Goal: Information Seeking & Learning: Check status

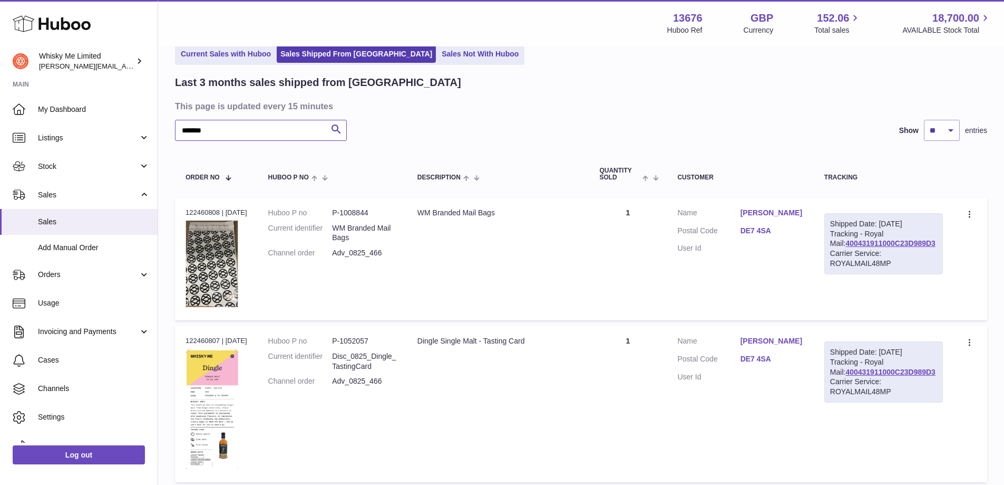
click at [245, 126] on input "*******" at bounding box center [261, 130] width 172 height 21
paste input "text"
type input "*******"
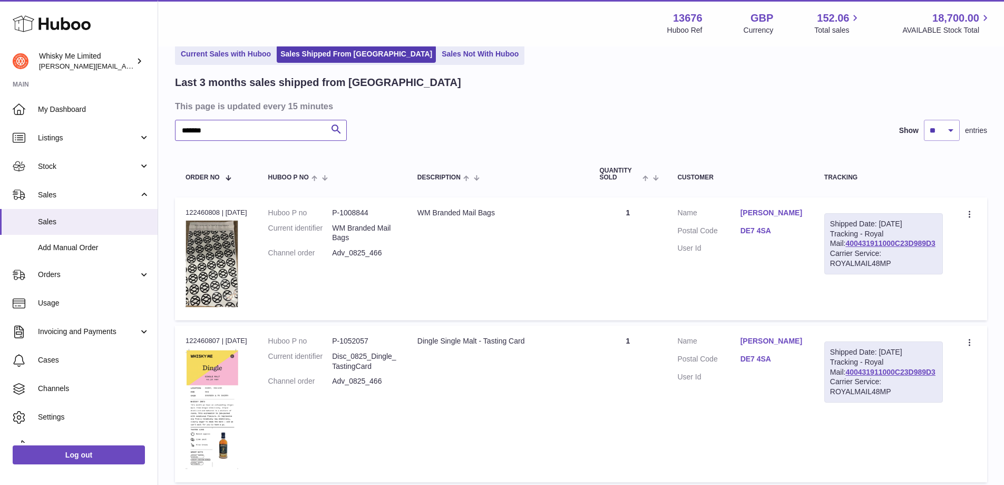
click at [245, 126] on input "*******" at bounding box center [261, 130] width 172 height 21
click at [336, 130] on icon "submit" at bounding box center [336, 129] width 13 height 13
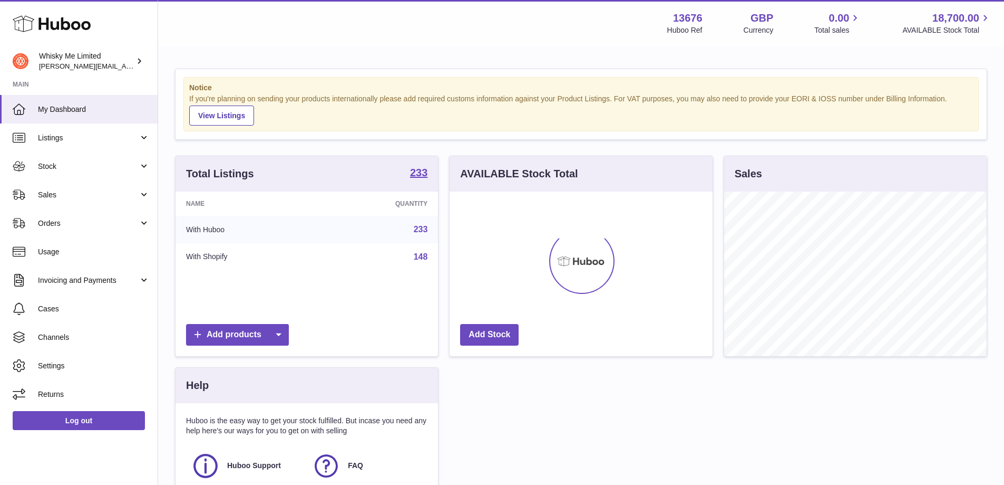
scroll to position [165, 263]
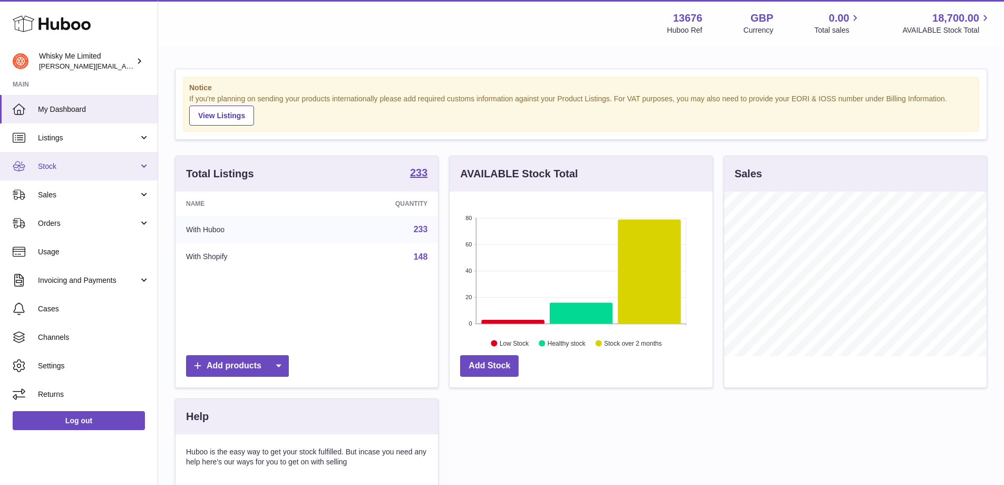
click at [69, 167] on span "Stock" at bounding box center [88, 166] width 101 height 10
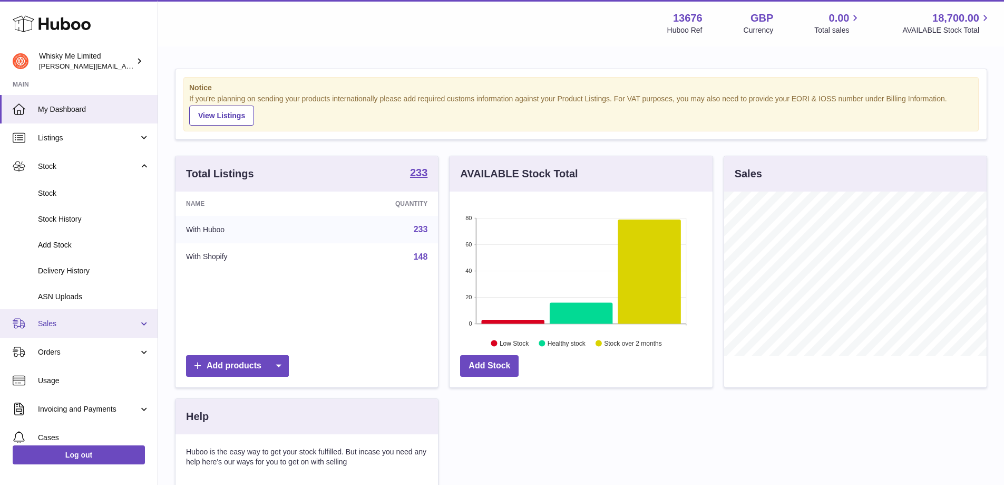
click at [60, 326] on span "Sales" at bounding box center [88, 323] width 101 height 10
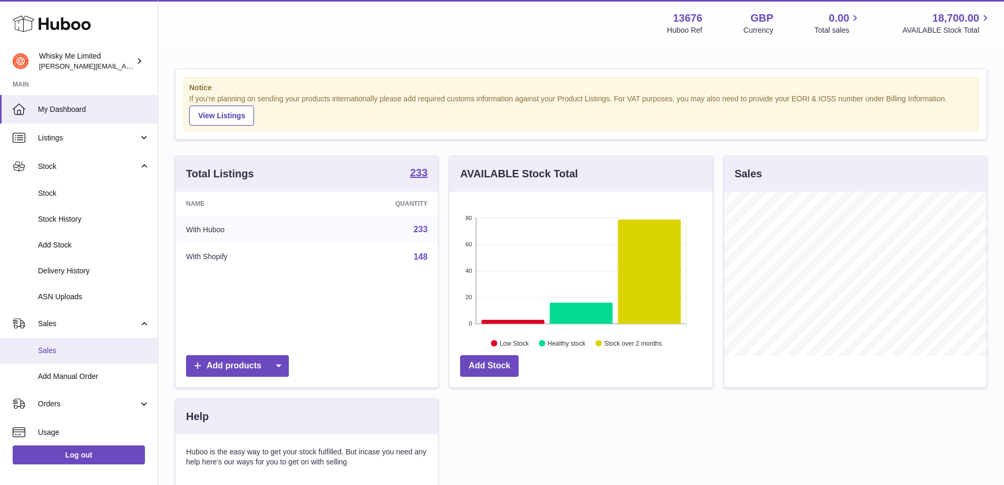
click at [74, 353] on span "Sales" at bounding box center [94, 350] width 112 height 10
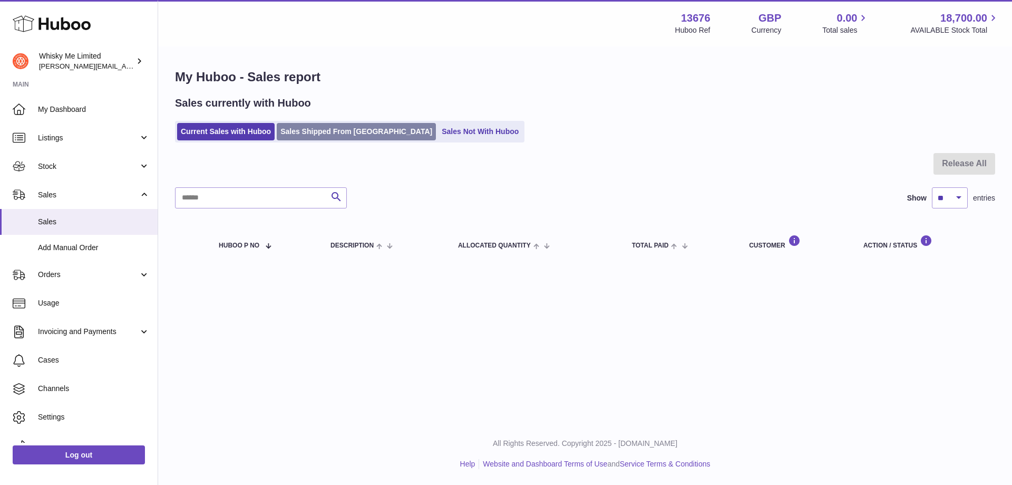
click at [316, 136] on link "Sales Shipped From [GEOGRAPHIC_DATA]" at bounding box center [356, 131] width 159 height 17
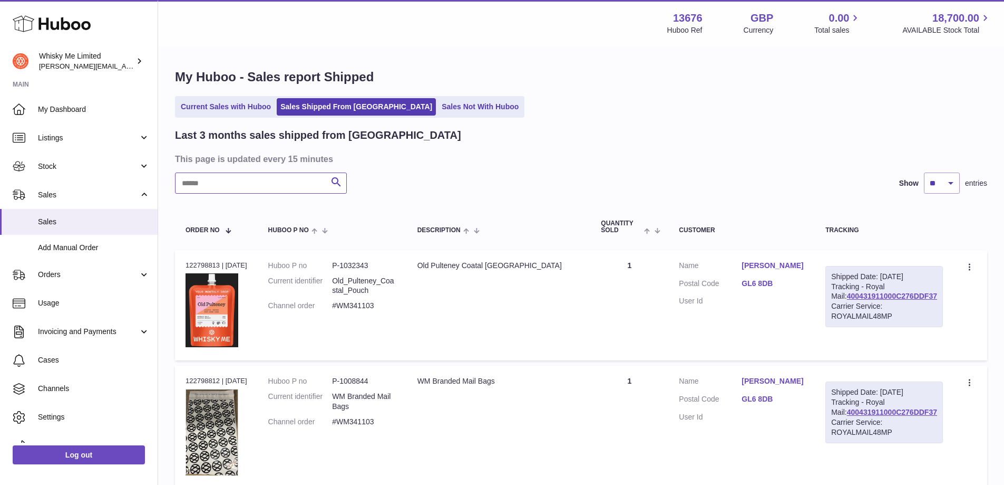
click at [263, 176] on input "text" at bounding box center [261, 182] width 172 height 21
paste input "*******"
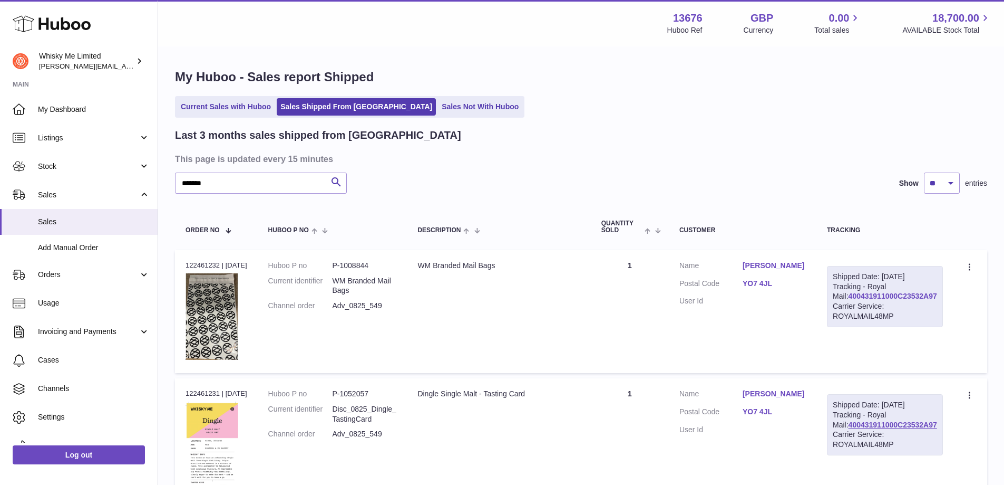
click at [935, 300] on link "400431911000C23532A97" at bounding box center [893, 296] width 89 height 8
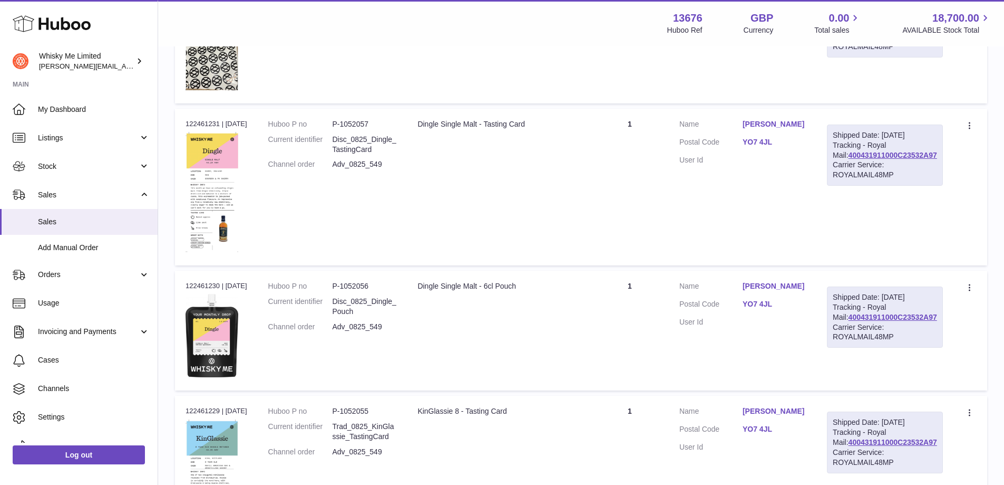
scroll to position [105, 0]
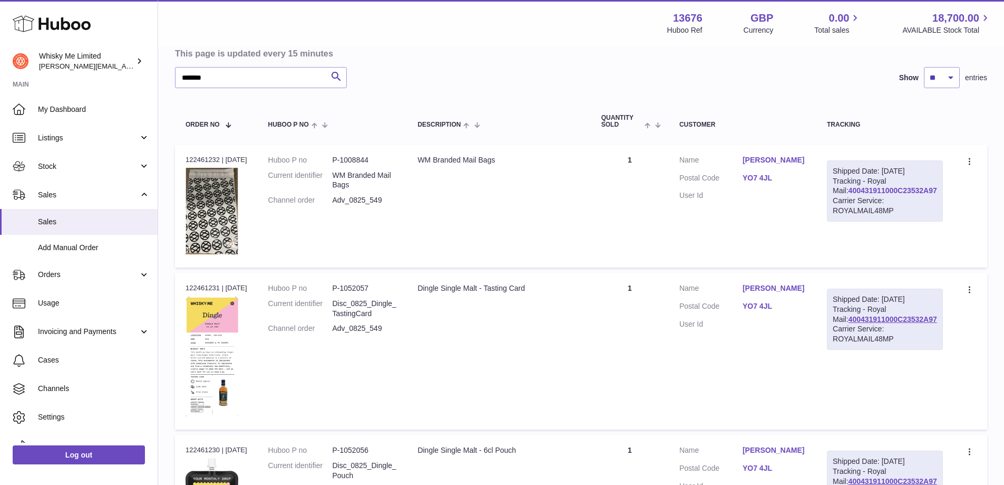
drag, startPoint x: 938, startPoint y: 198, endPoint x: 849, endPoint y: 198, distance: 88.6
click at [849, 198] on div "Shipped Date: [DATE] Tracking - Royal Mail: 400431911000C23532A97 Carrier Servi…" at bounding box center [885, 190] width 116 height 61
copy link "400431911000C23532A97"
click at [539, 192] on td "Description WM Branded Mail Bags" at bounding box center [498, 205] width 183 height 123
click at [220, 82] on input "*******" at bounding box center [261, 77] width 172 height 21
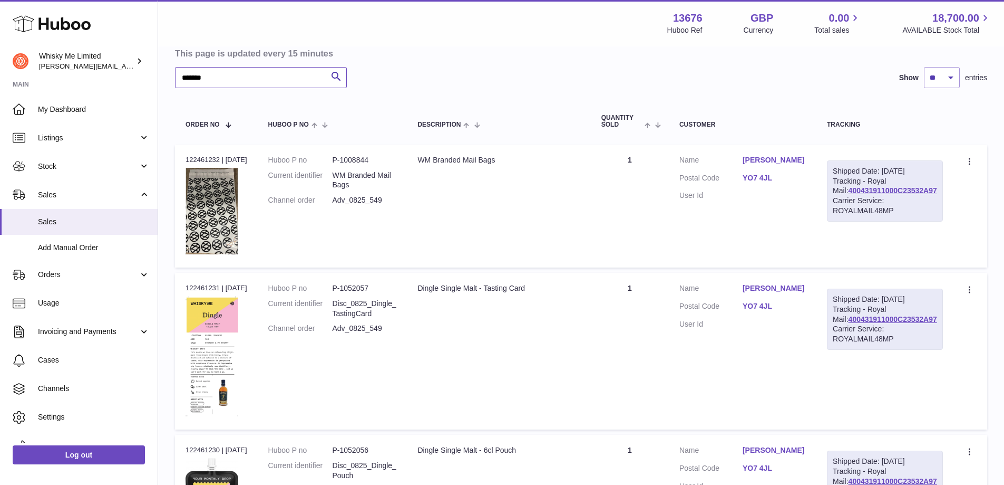
click at [220, 82] on input "*******" at bounding box center [261, 77] width 172 height 21
paste input "*"
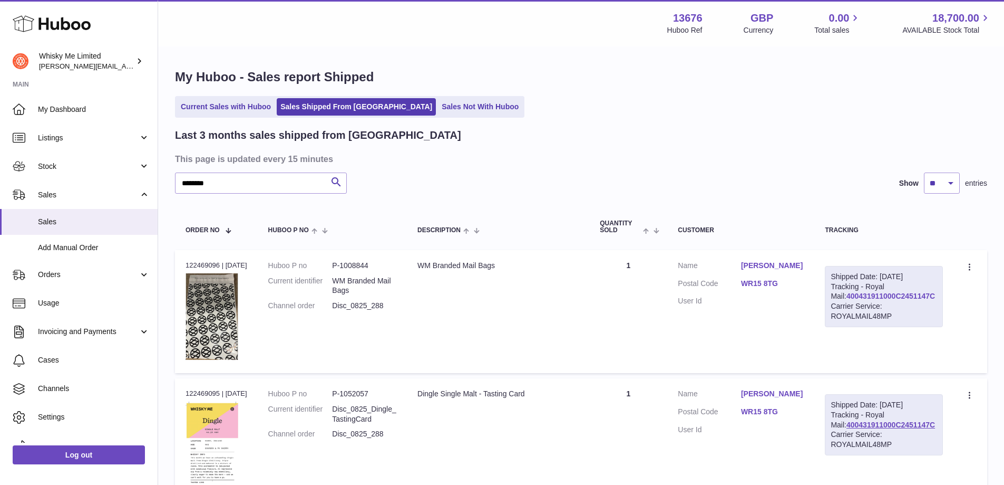
click at [930, 300] on link "400431911000C2451147C" at bounding box center [891, 296] width 89 height 8
drag, startPoint x: 937, startPoint y: 304, endPoint x: 843, endPoint y: 307, distance: 95.0
click at [843, 307] on div "Shipped Date: [DATE] Tracking - Royal Mail: 400431911000C2451147C Carrier Servi…" at bounding box center [884, 296] width 118 height 61
copy link "400431911000C2451147C"
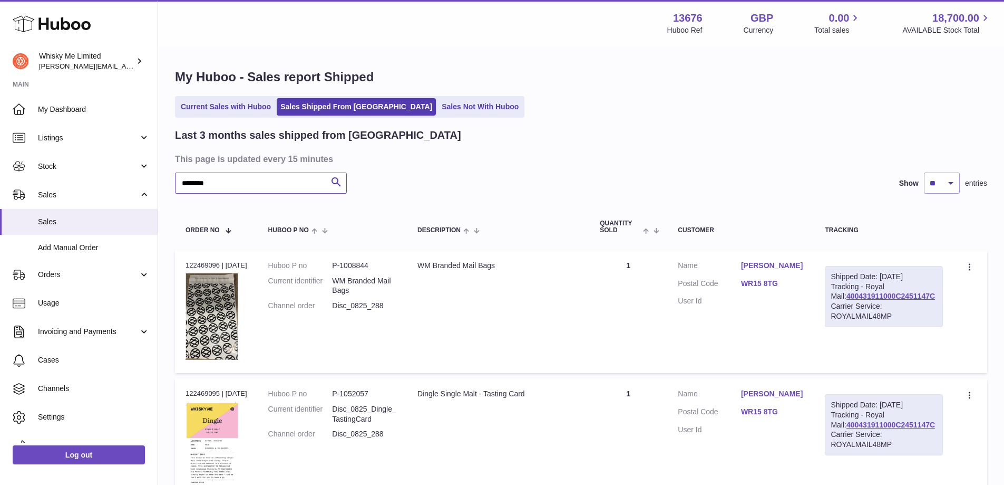
click at [255, 185] on input "********" at bounding box center [261, 182] width 172 height 21
paste input "text"
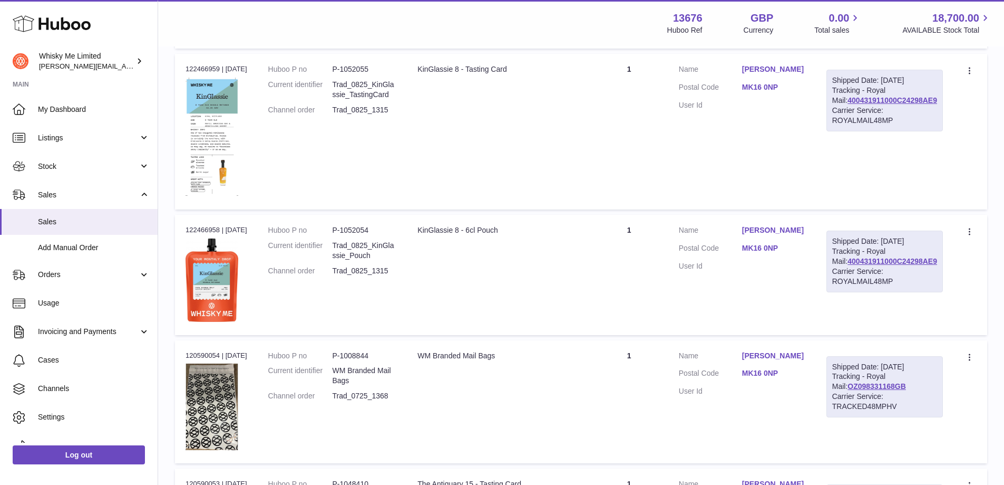
scroll to position [475, 0]
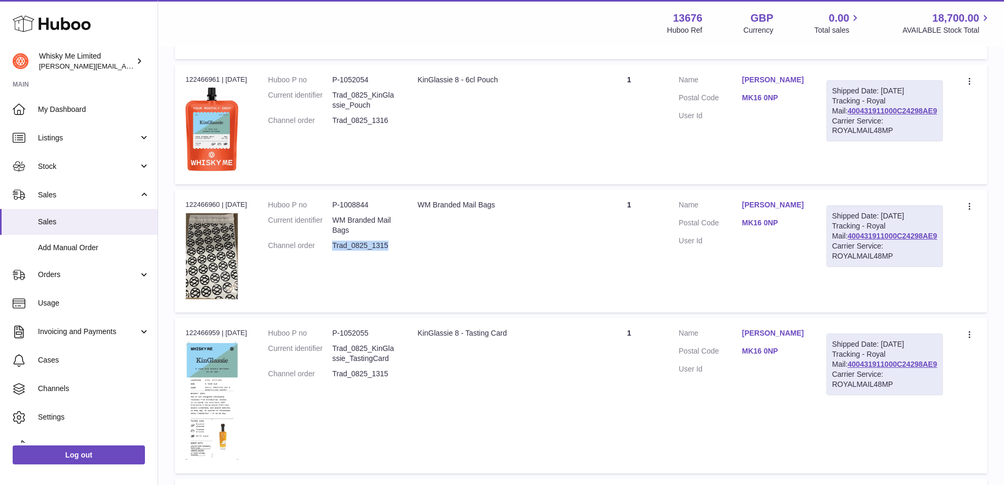
drag, startPoint x: 398, startPoint y: 246, endPoint x: 336, endPoint y: 245, distance: 61.7
click at [336, 245] on dd "Trad_0825_1315" at bounding box center [364, 245] width 64 height 10
copy dd "Trad_0825_1315"
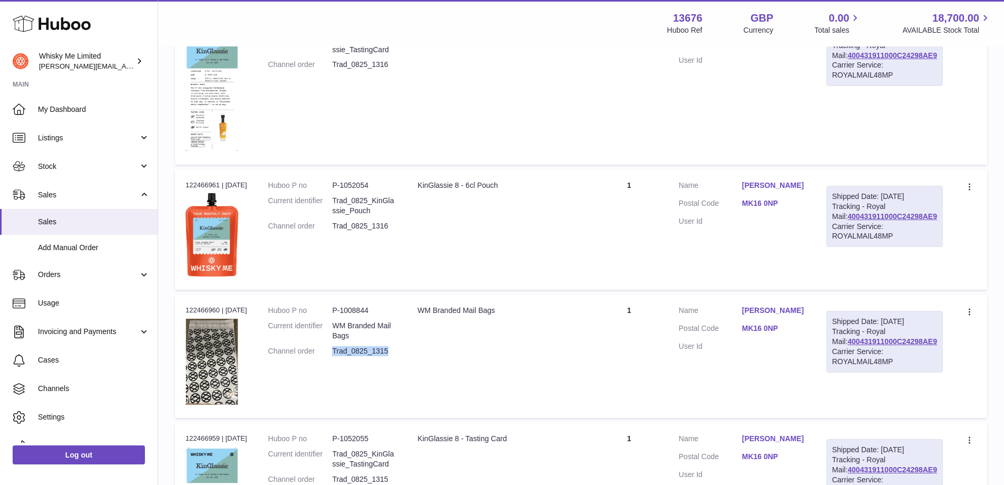
scroll to position [316, 0]
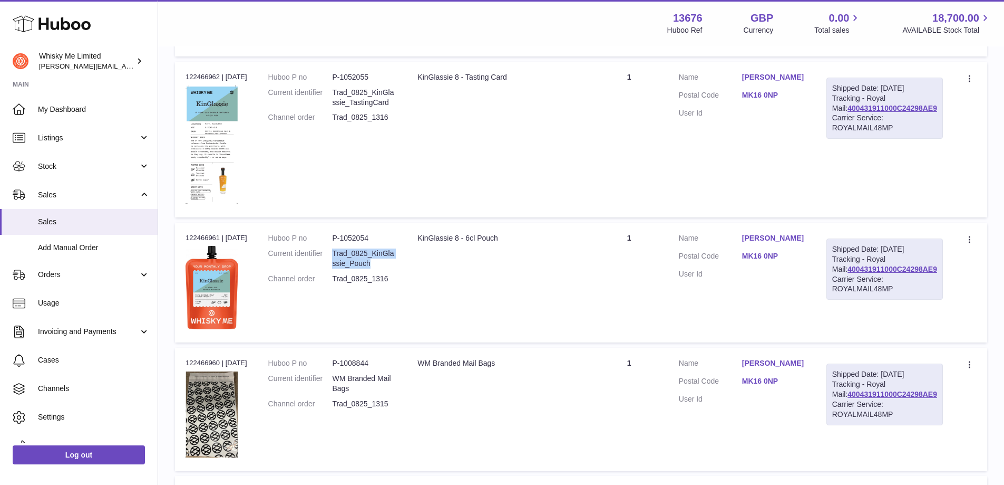
drag, startPoint x: 382, startPoint y: 267, endPoint x: 336, endPoint y: 254, distance: 47.7
click at [336, 254] on dd "Trad_0825_KinGlassie_Pouch" at bounding box center [364, 258] width 64 height 20
copy dd "Trad_0825_KinGlassie_Pouch"
drag, startPoint x: 385, startPoint y: 239, endPoint x: 336, endPoint y: 240, distance: 49.0
click at [336, 240] on dd "P-1052054" at bounding box center [364, 238] width 64 height 10
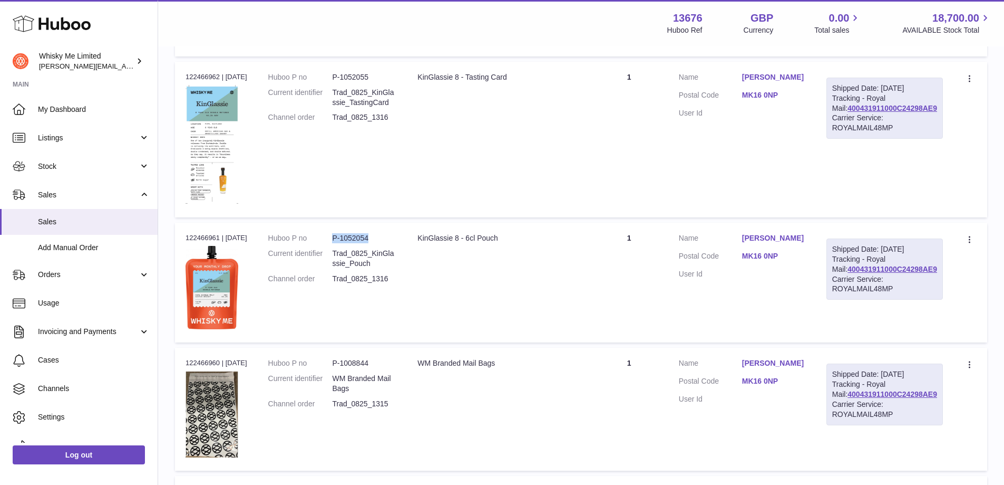
copy dd "P-1052054"
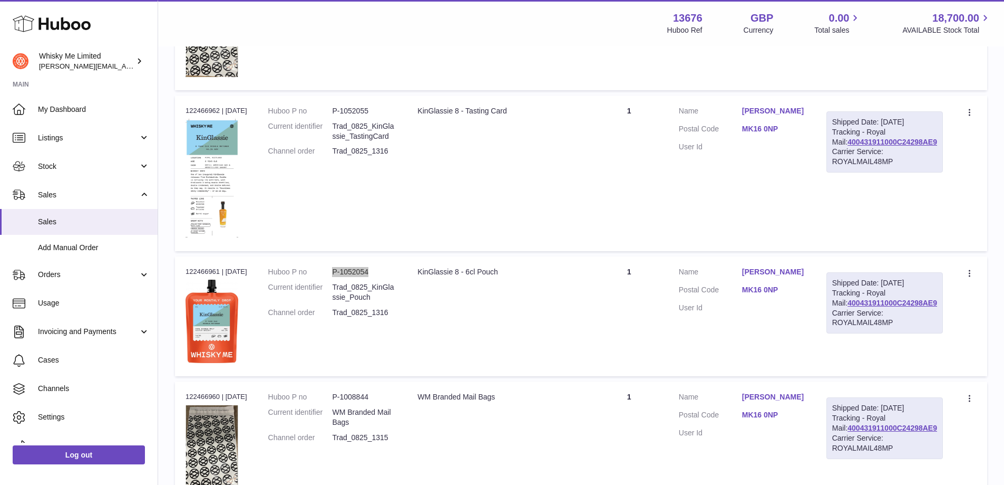
scroll to position [264, 0]
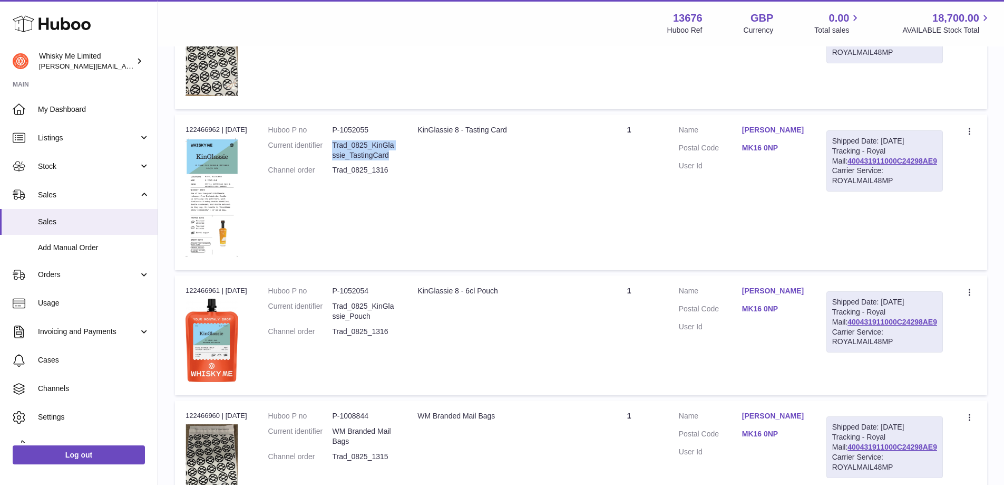
drag, startPoint x: 383, startPoint y: 154, endPoint x: 337, endPoint y: 146, distance: 46.6
click at [337, 146] on dd "Trad_0825_KinGlassie_TastingCard" at bounding box center [364, 150] width 64 height 20
copy dd "Trad_0825_KinGlassie_TastingCard"
drag, startPoint x: 376, startPoint y: 127, endPoint x: 335, endPoint y: 126, distance: 41.1
click at [335, 126] on dd "P-1052055" at bounding box center [364, 130] width 64 height 10
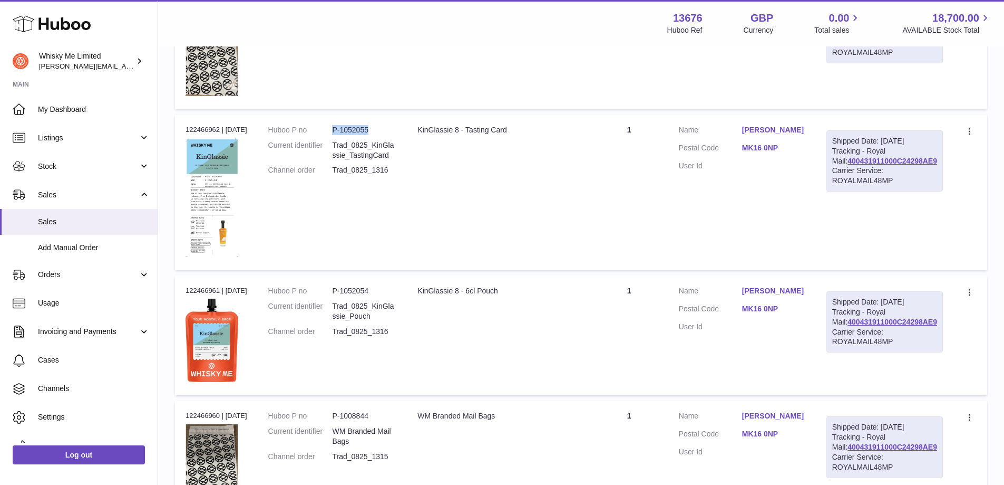
copy dd "P-1052055"
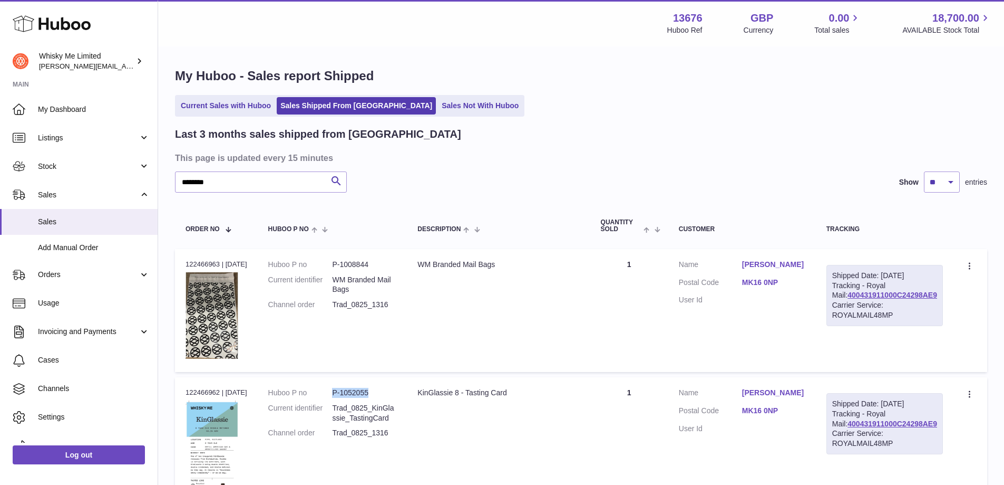
scroll to position [0, 0]
click at [279, 178] on input "********" at bounding box center [261, 182] width 172 height 21
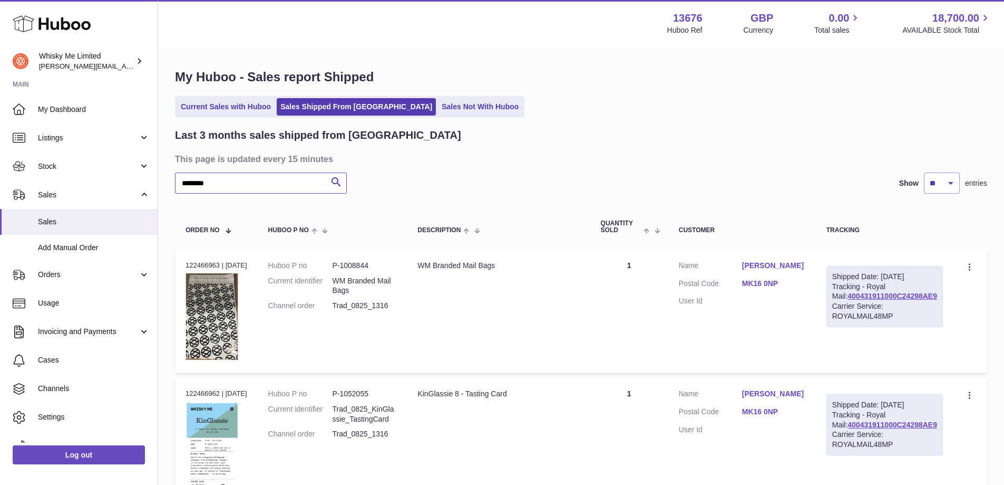
paste input "text"
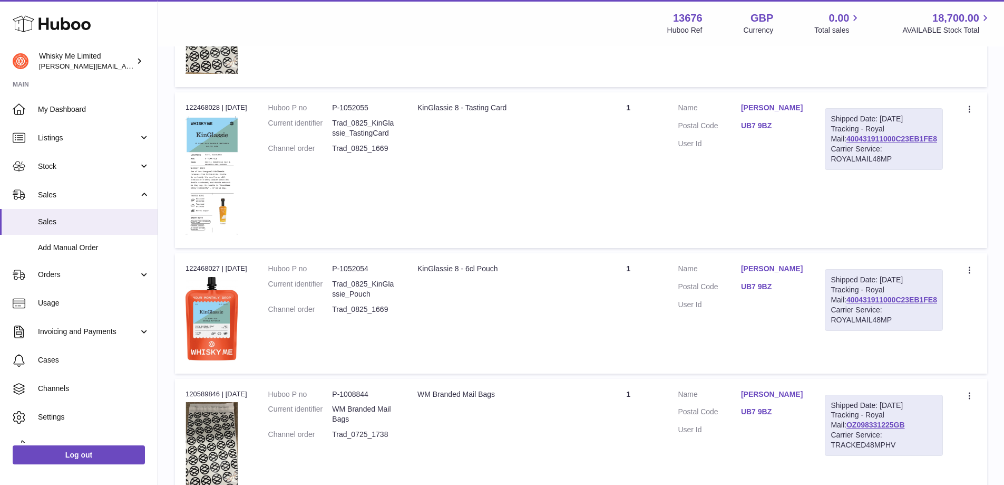
scroll to position [685, 0]
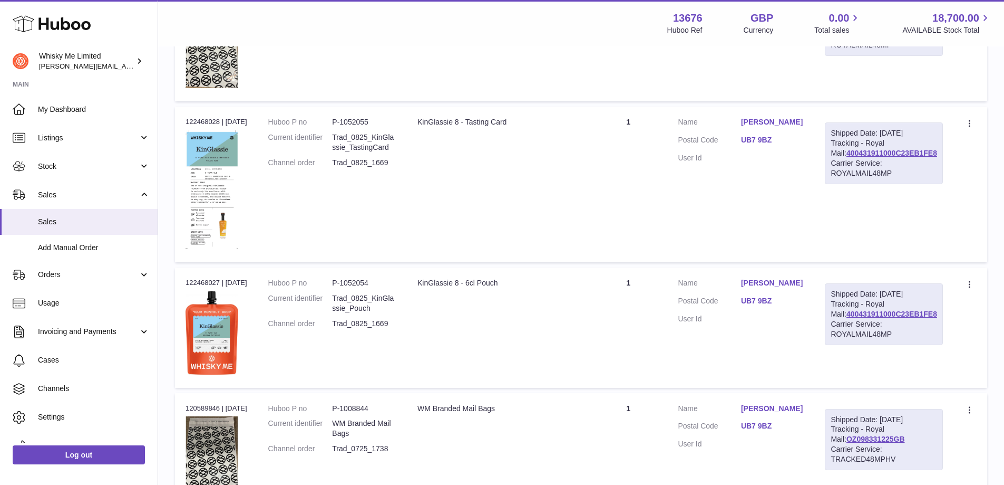
drag, startPoint x: 401, startPoint y: 326, endPoint x: 334, endPoint y: 324, distance: 67.0
click at [334, 324] on td "Huboo P no P-1052054 Current identifier Trad_0825_KinGlassie_Pouch Channel orde…" at bounding box center [332, 327] width 149 height 120
copy dl "Trad_0825_1669"
drag, startPoint x: 383, startPoint y: 306, endPoint x: 326, endPoint y: 295, distance: 58.6
click at [326, 295] on dl "Huboo P no P-1052054 Current identifier Trad_0825_KinGlassie_Pouch Channel orde…" at bounding box center [332, 306] width 128 height 56
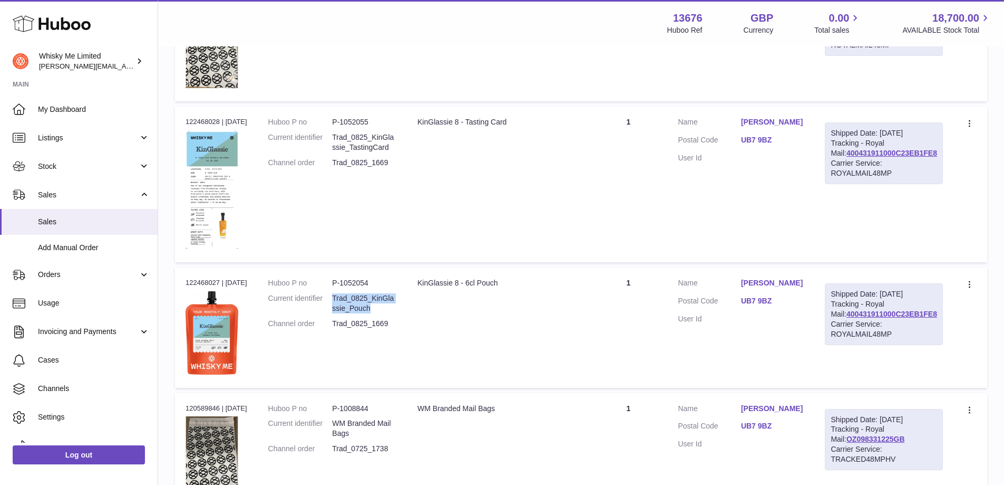
copy dl "Trad_0825_KinGlassie_Pouch"
drag, startPoint x: 409, startPoint y: 325, endPoint x: 337, endPoint y: 326, distance: 71.7
click at [337, 327] on tr "Order no 122468027 | [DATE] Huboo P no P-1052054 Current identifier Trad_0825_K…" at bounding box center [581, 327] width 813 height 120
drag, startPoint x: 374, startPoint y: 284, endPoint x: 336, endPoint y: 288, distance: 37.7
click at [336, 288] on dl "Huboo P no P-1052054 Current identifier Trad_0825_KinGlassie_Pouch Channel orde…" at bounding box center [332, 306] width 128 height 56
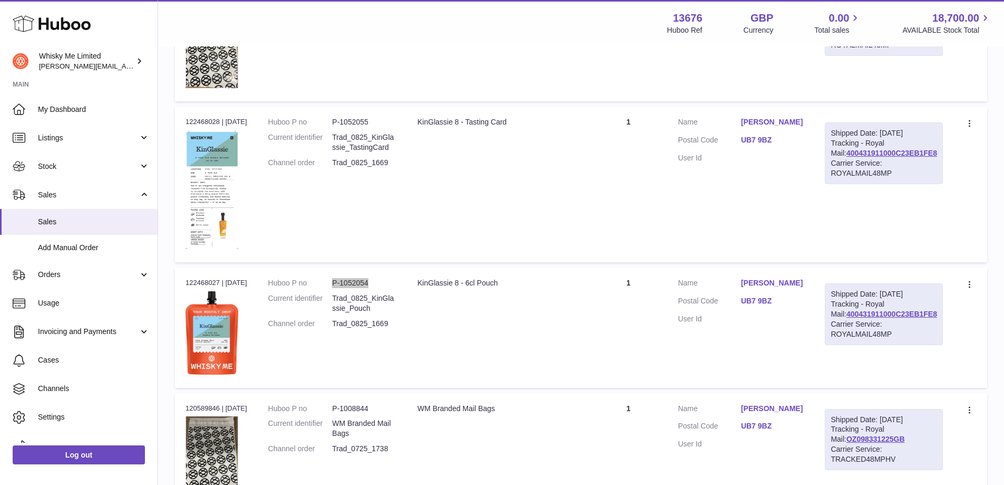
scroll to position [633, 0]
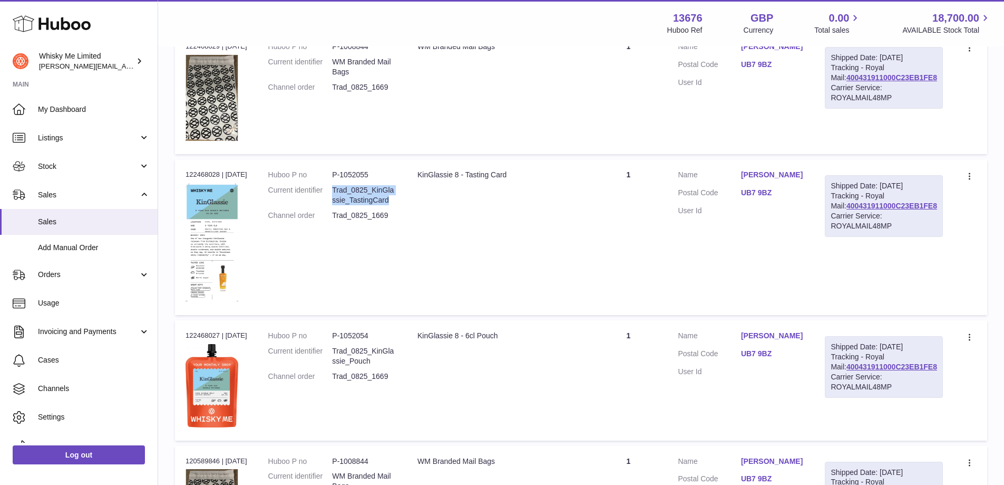
drag, startPoint x: 396, startPoint y: 200, endPoint x: 330, endPoint y: 194, distance: 66.2
click at [330, 194] on dl "Huboo P no P-1052055 Current identifier Trad_0825_KinGlassie_TastingCard Channe…" at bounding box center [332, 198] width 128 height 56
drag, startPoint x: 380, startPoint y: 172, endPoint x: 333, endPoint y: 177, distance: 46.6
click at [333, 177] on dl "Huboo P no P-1052055 Current identifier Trad_0825_KinGlassie_TastingCard Channe…" at bounding box center [332, 198] width 128 height 56
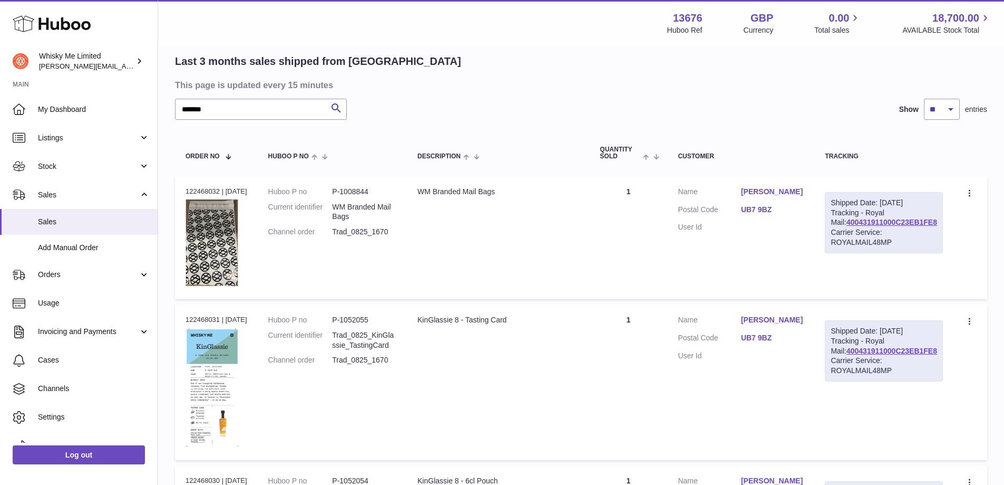
scroll to position [0, 0]
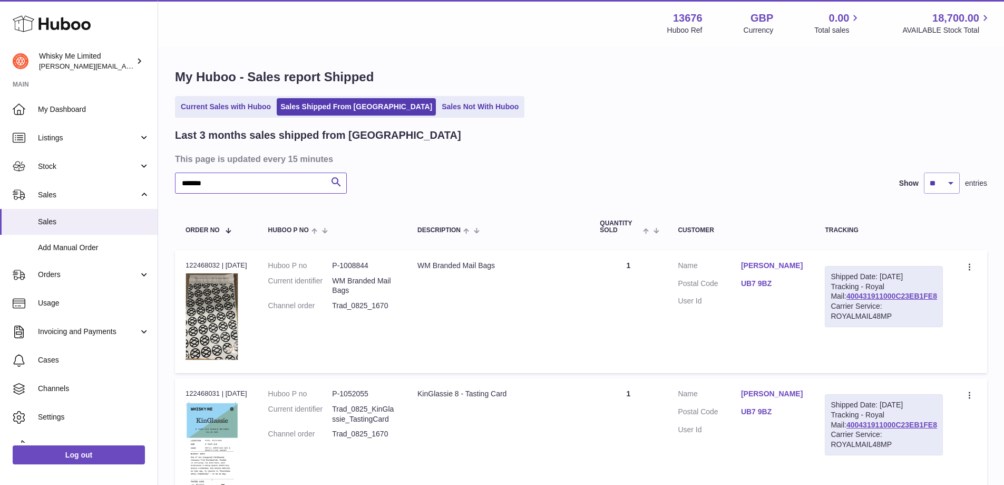
click at [306, 181] on input "*******" at bounding box center [261, 182] width 172 height 21
paste input "*"
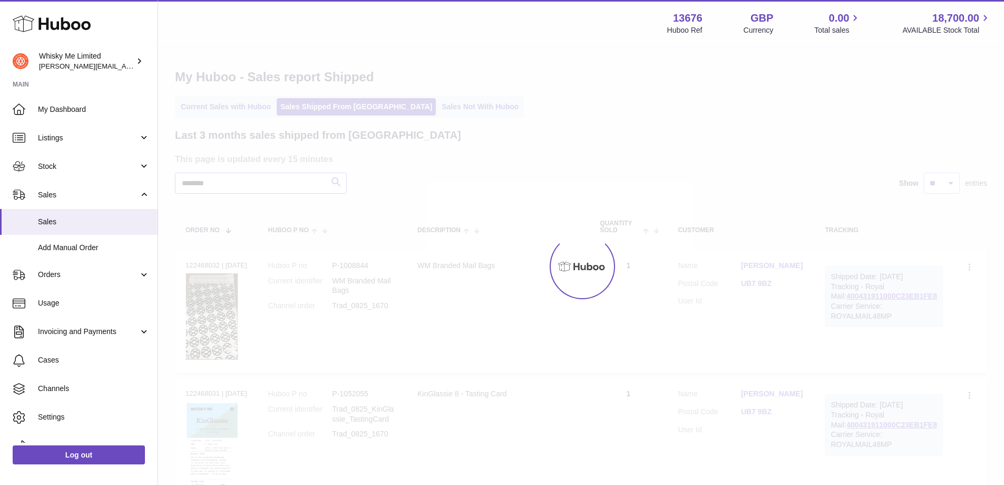
type input "********"
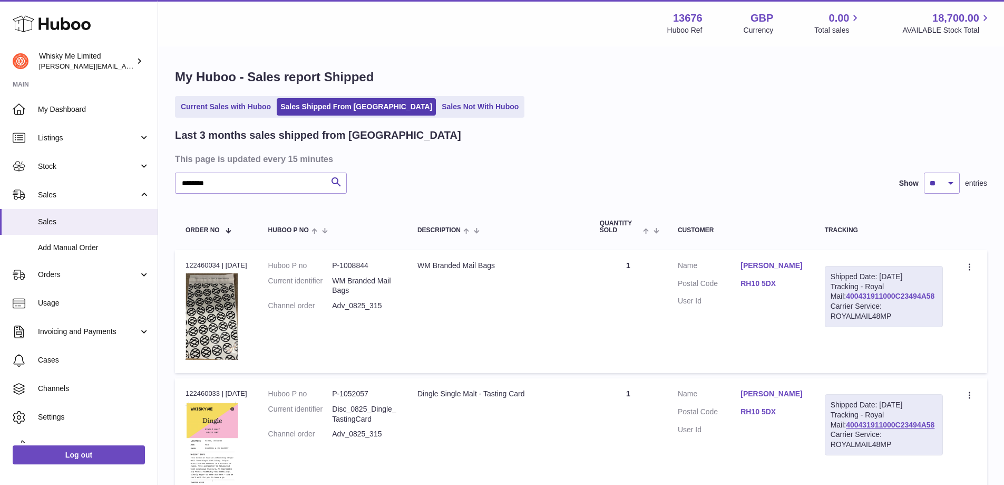
drag, startPoint x: 936, startPoint y: 304, endPoint x: 847, endPoint y: 310, distance: 89.3
click at [847, 310] on div "Shipped Date: [DATE] Tracking - Royal Mail: 400431911000C23494A58 Carrier Servi…" at bounding box center [884, 296] width 118 height 61
click at [893, 300] on link "400431911000C23494A58" at bounding box center [890, 296] width 89 height 8
